Goal: Use online tool/utility: Utilize a website feature to perform a specific function

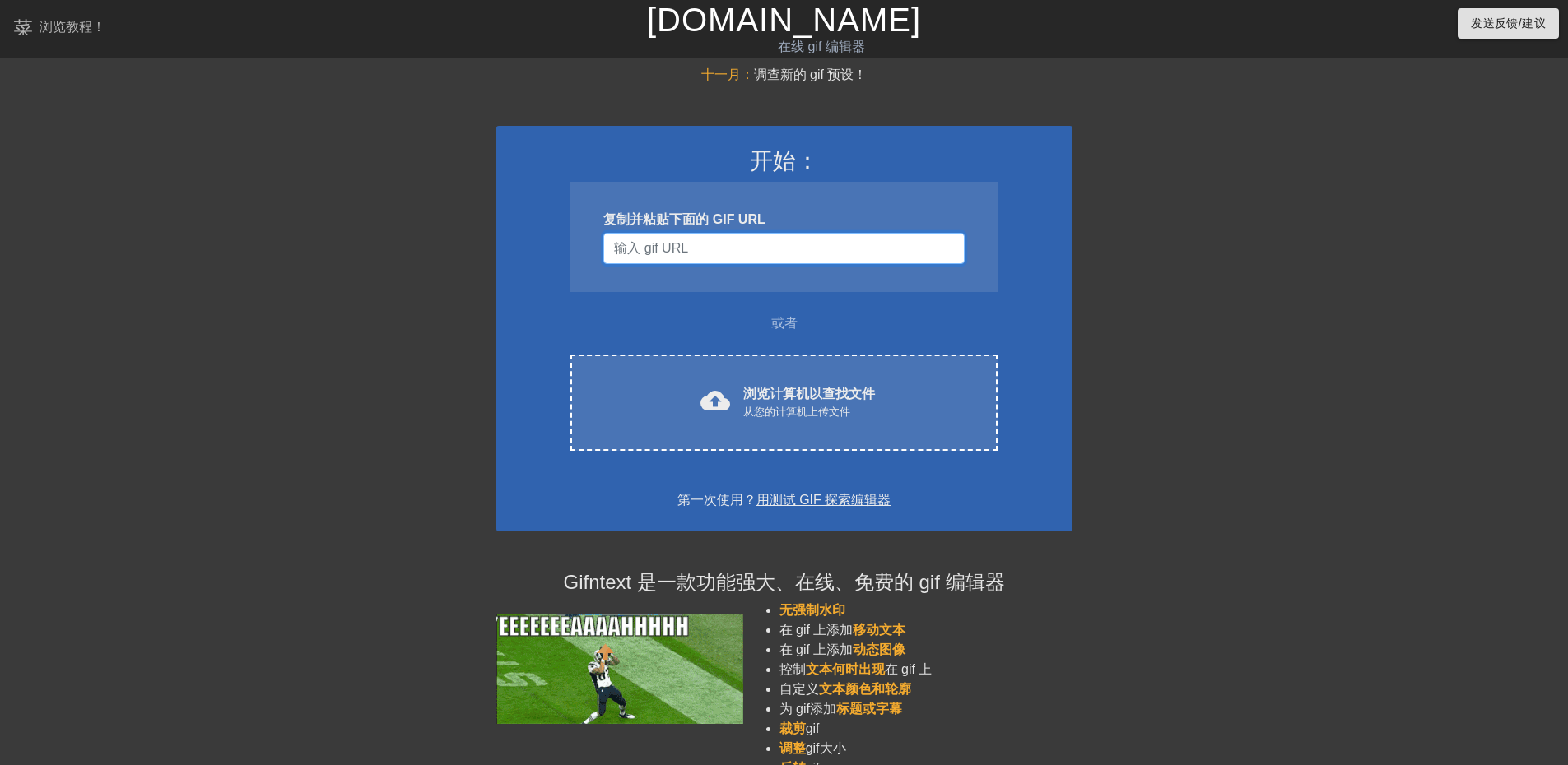
click at [687, 253] on input "用户名" at bounding box center [783, 249] width 361 height 32
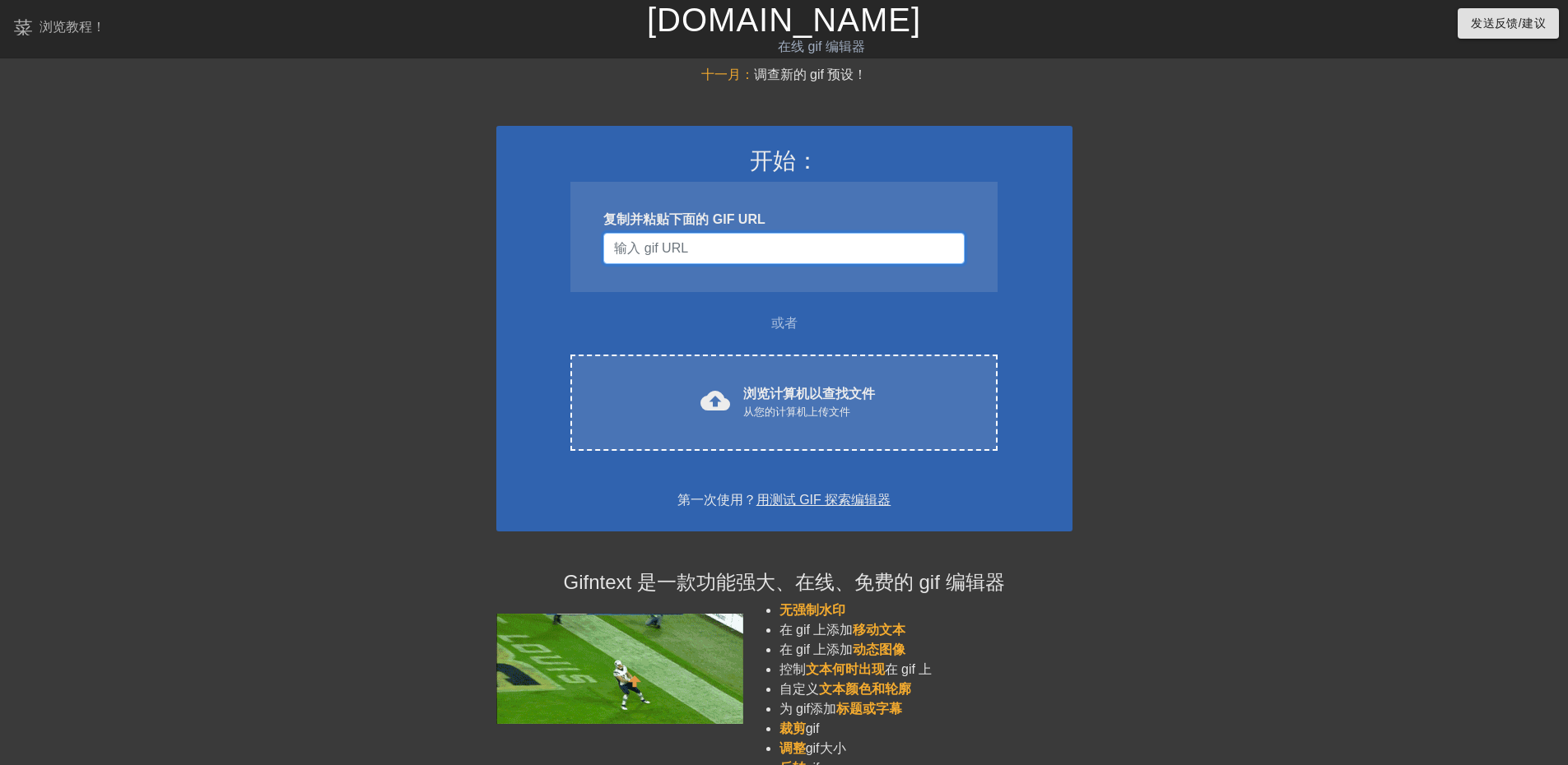
click at [763, 255] on input "用户名" at bounding box center [783, 249] width 361 height 32
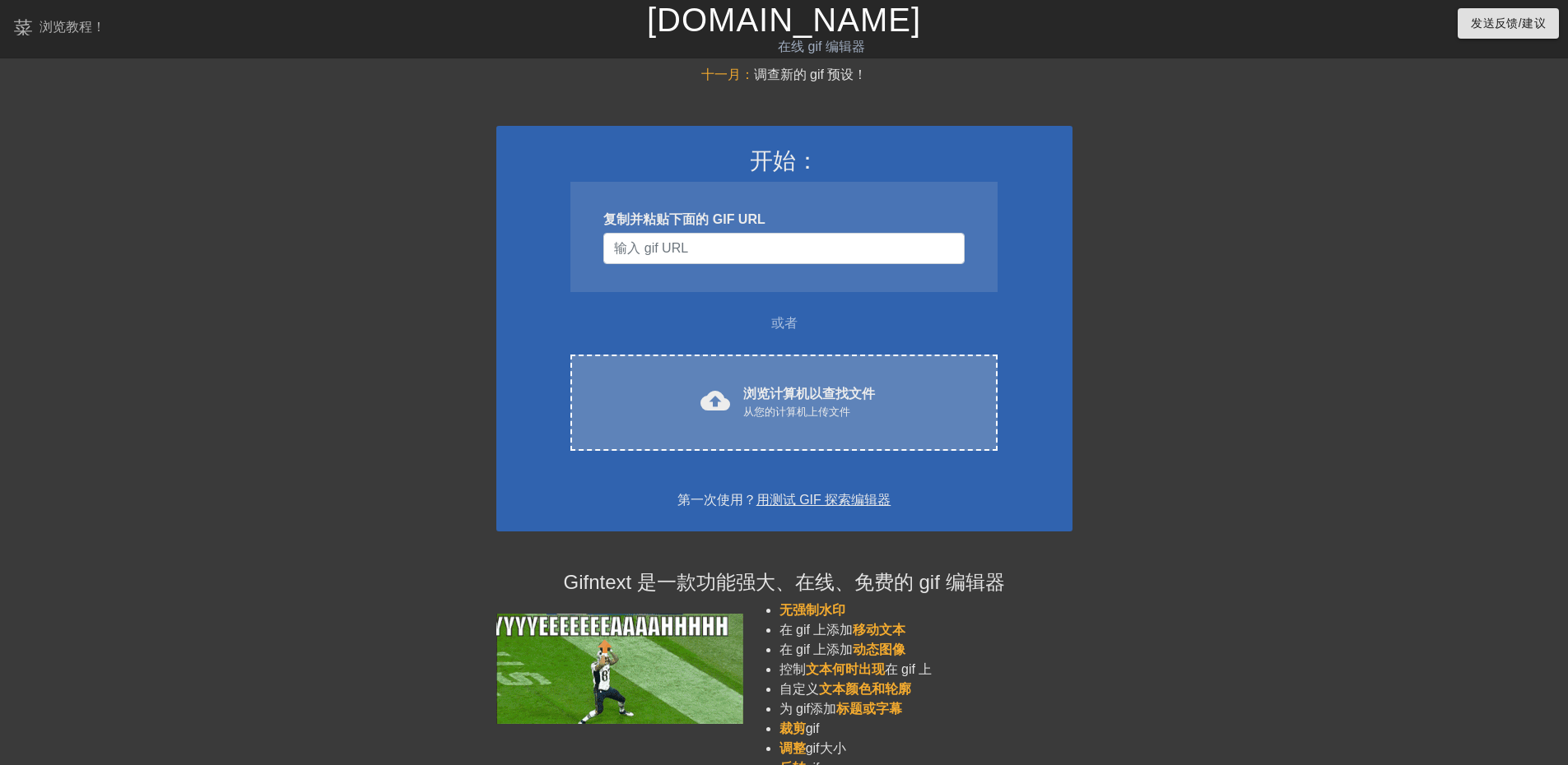
click at [781, 381] on div "cloud_upload 浏览计算机以查找文件 从您的计算机上传文件 Choose files" at bounding box center [783, 403] width 426 height 96
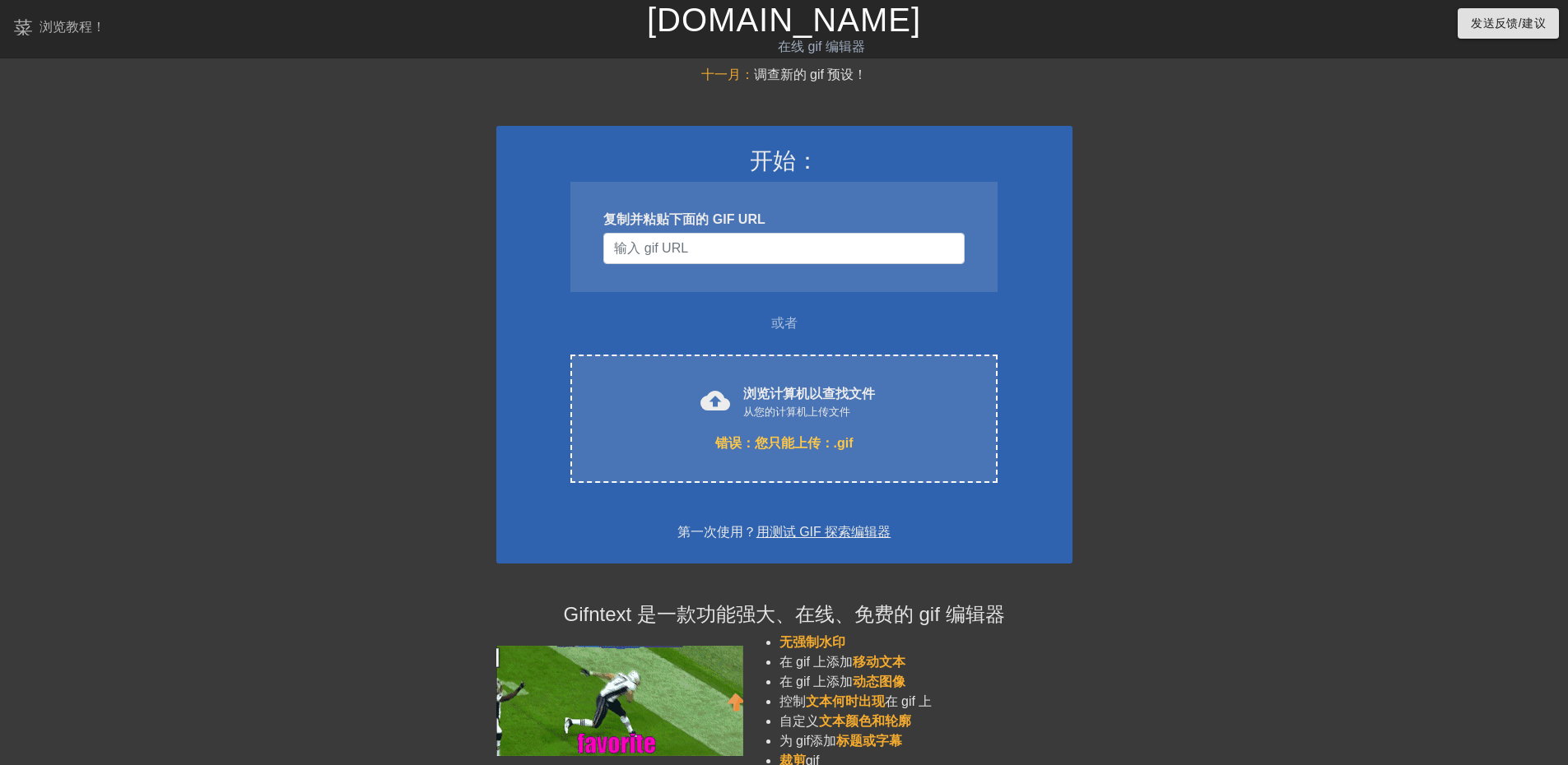
click at [683, 266] on div "复制并粘贴下面的 GIF URL" at bounding box center [783, 237] width 426 height 110
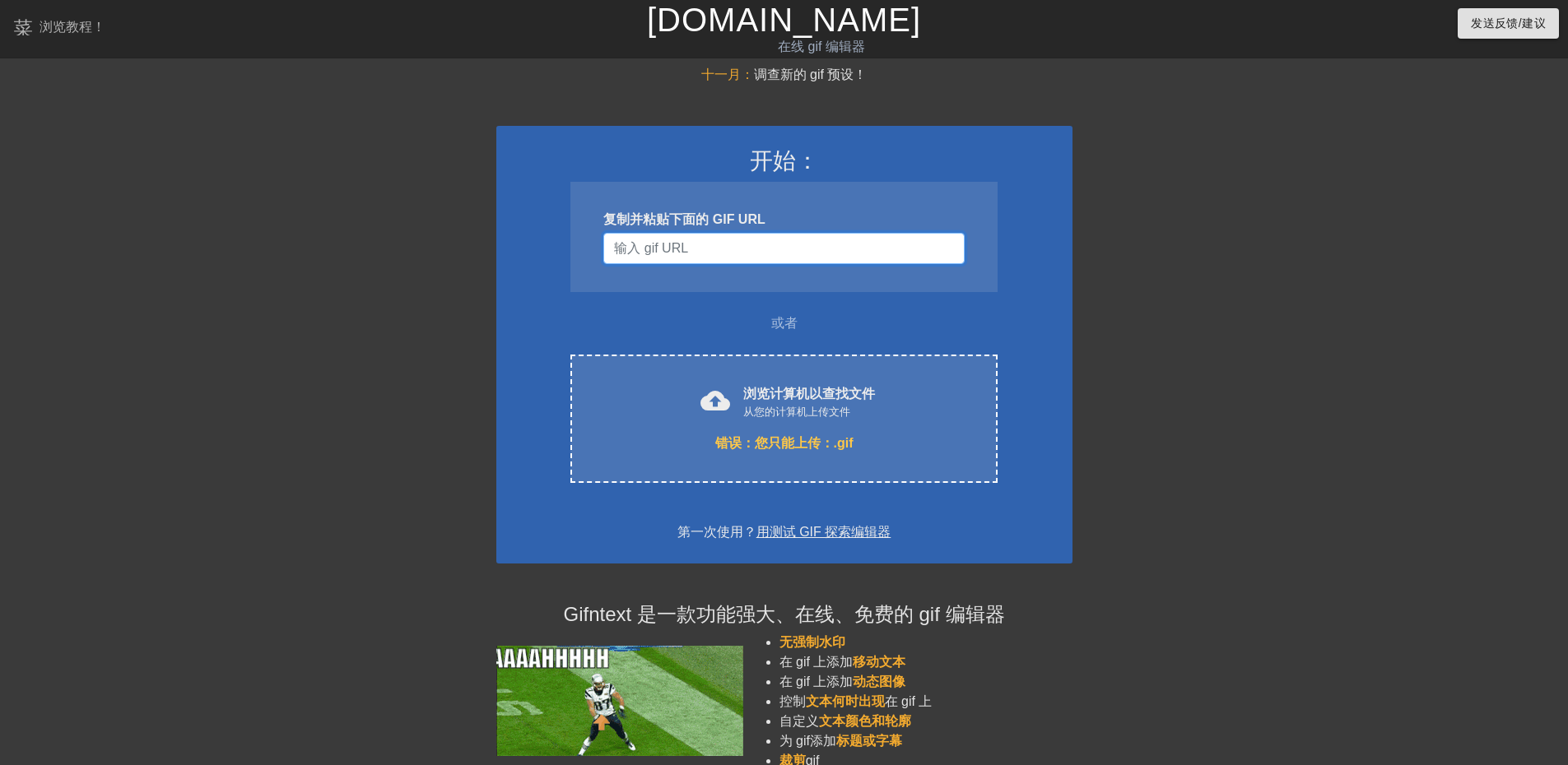
click at [660, 249] on input "用户名" at bounding box center [783, 249] width 361 height 32
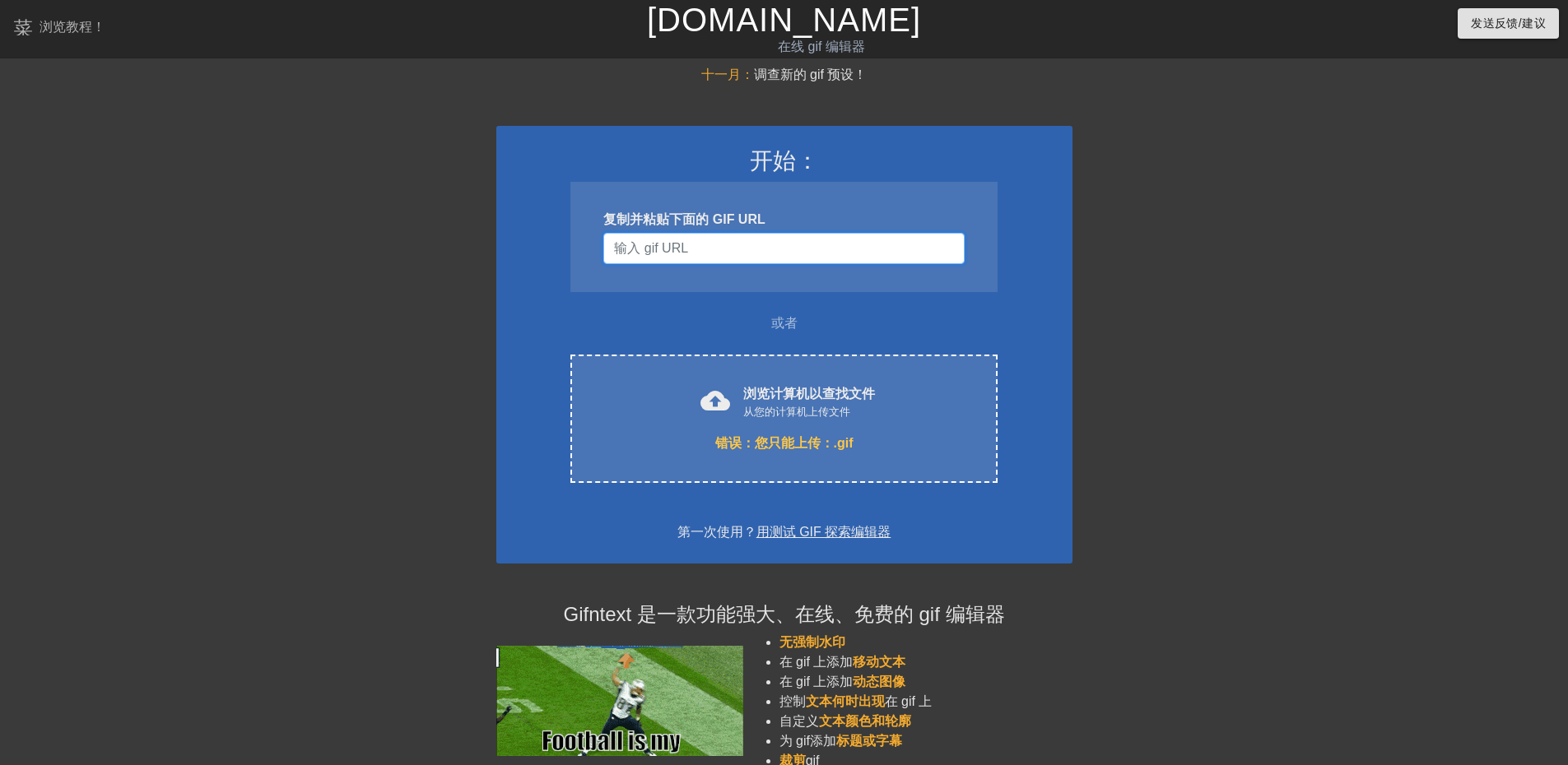
type input "a"
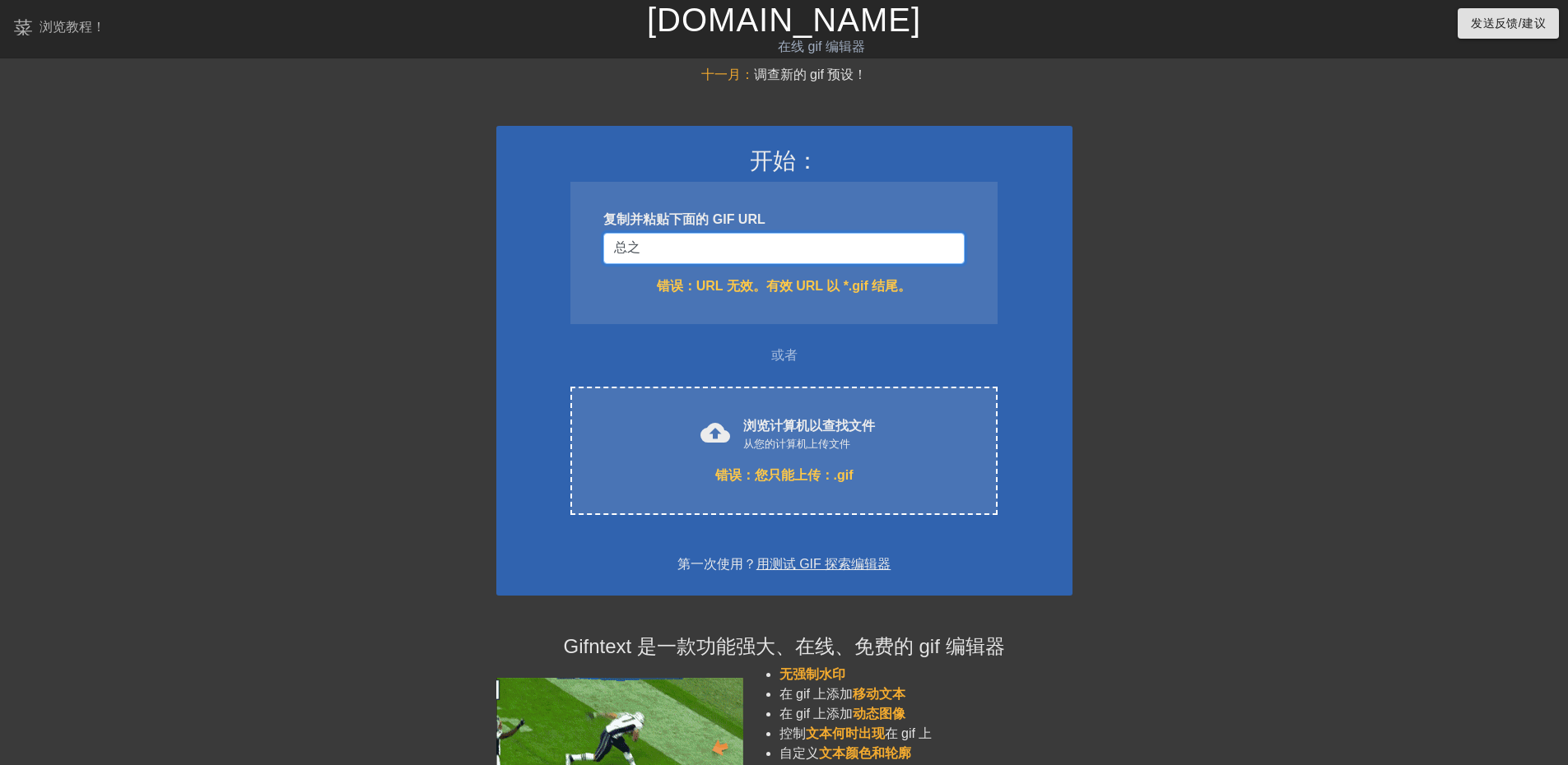
type input "总"
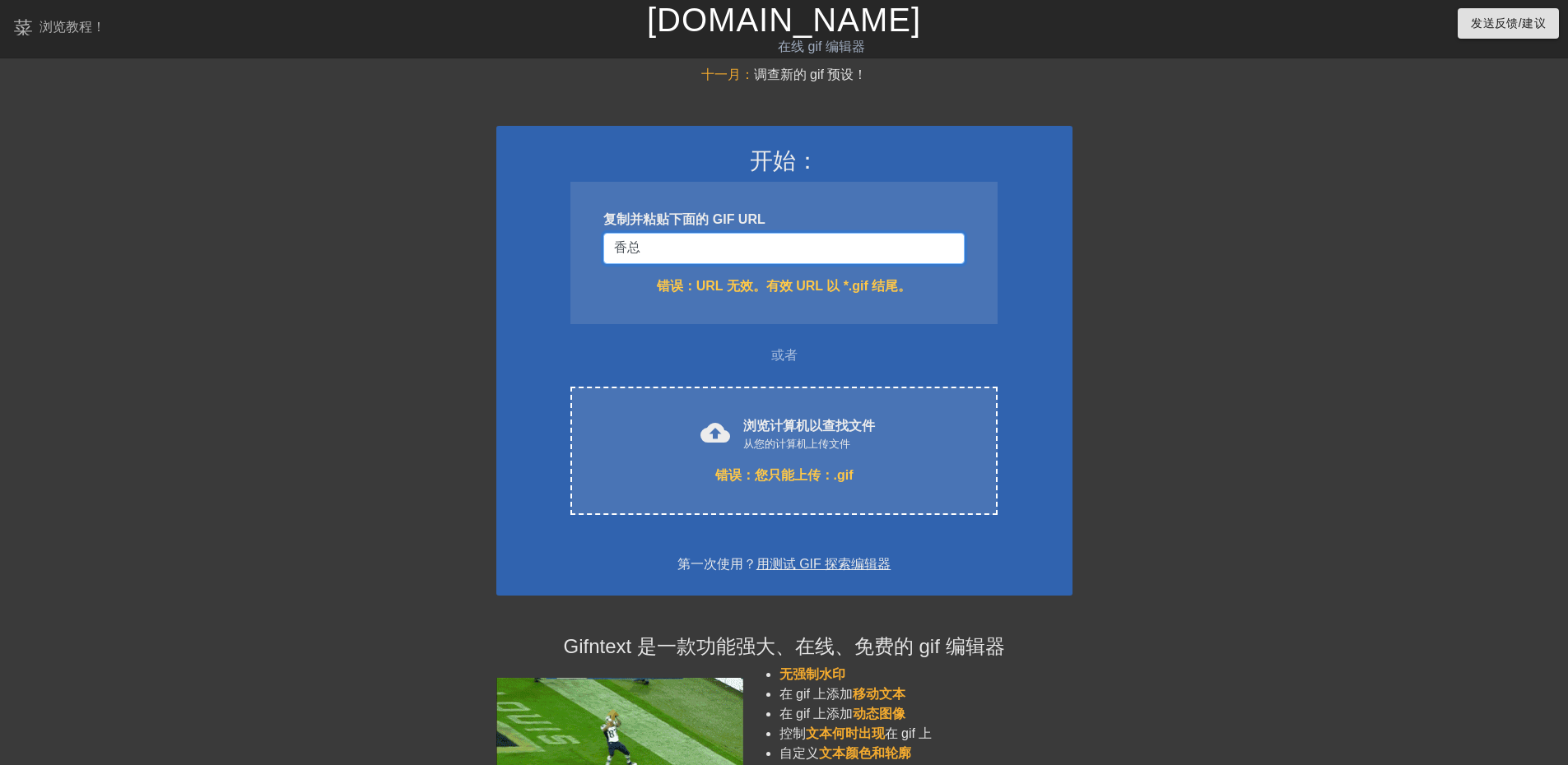
type input "香总"
